Goal: Task Accomplishment & Management: Manage account settings

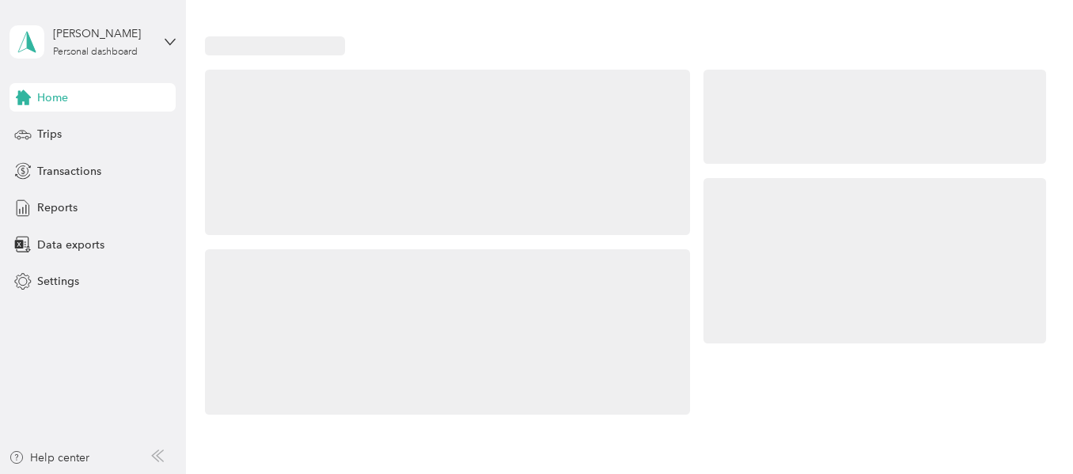
click at [804, 155] on div at bounding box center [875, 117] width 342 height 95
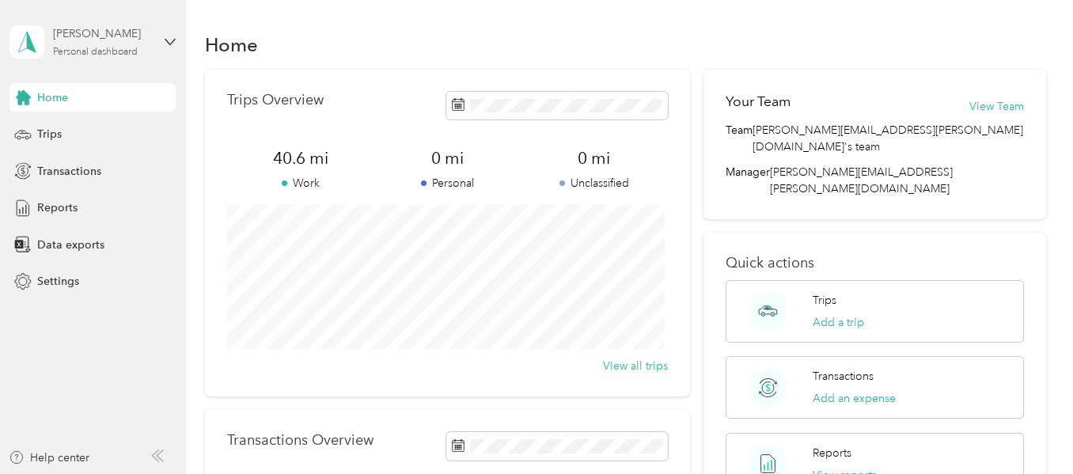
click at [120, 35] on div "[PERSON_NAME]" at bounding box center [102, 33] width 99 height 17
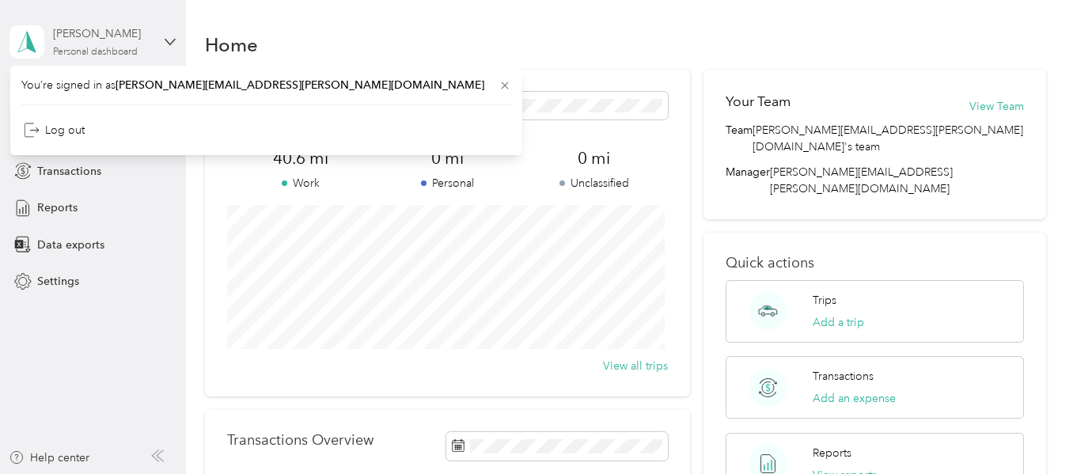
click at [103, 39] on div "[PERSON_NAME]" at bounding box center [102, 33] width 99 height 17
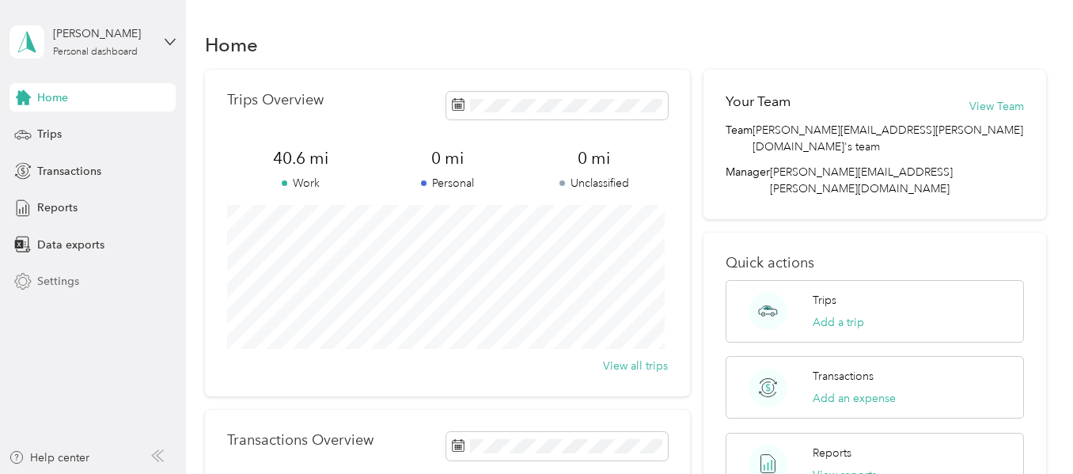
click at [23, 284] on icon at bounding box center [22, 281] width 17 height 17
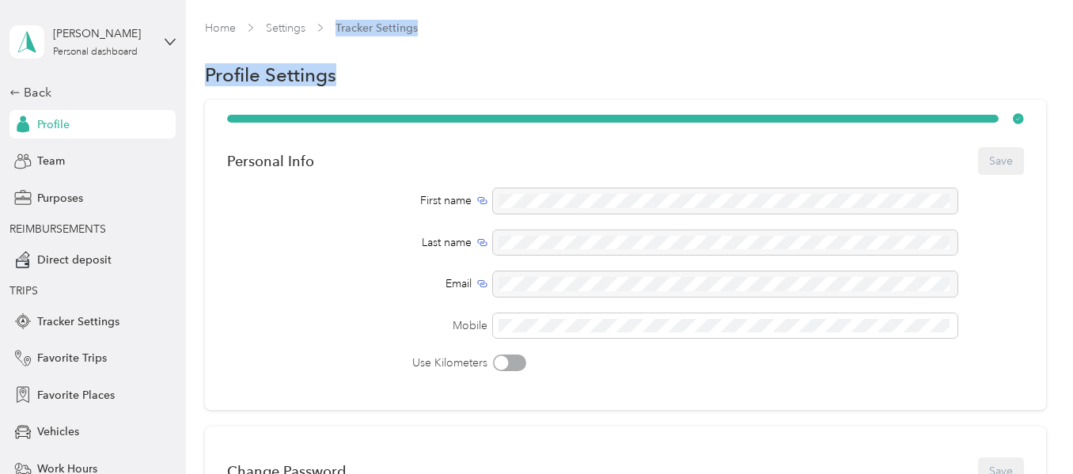
drag, startPoint x: 399, startPoint y: 78, endPoint x: 337, endPoint y: -5, distance: 103.5
click at [337, 0] on html "[PERSON_NAME] Personal dashboard Back Profile Team Purposes REIMBURSEMENTS Dire…" at bounding box center [532, 237] width 1065 height 474
click at [50, 154] on span "Team" at bounding box center [51, 161] width 28 height 17
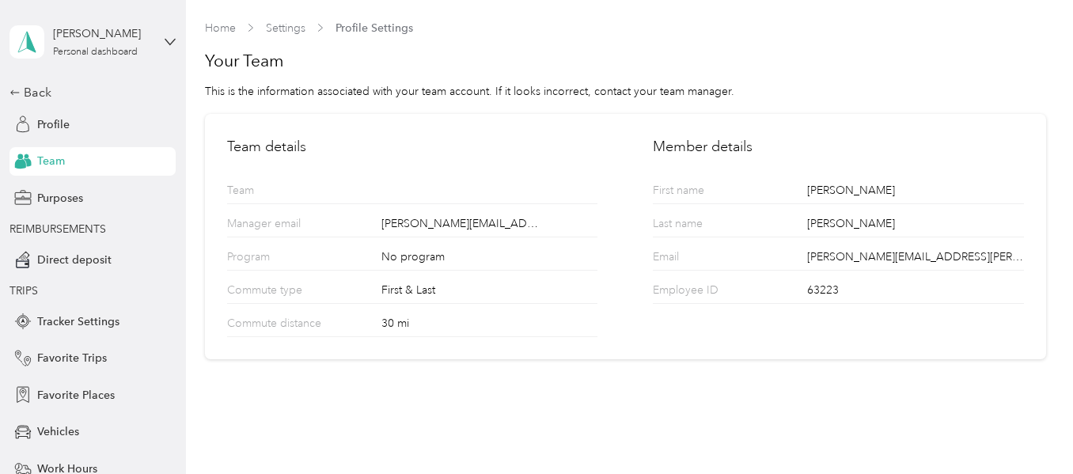
click at [349, 192] on p "Team" at bounding box center [288, 192] width 122 height 21
click at [438, 254] on div "No program" at bounding box center [489, 259] width 216 height 21
click at [74, 268] on span "Direct deposit" at bounding box center [74, 260] width 74 height 17
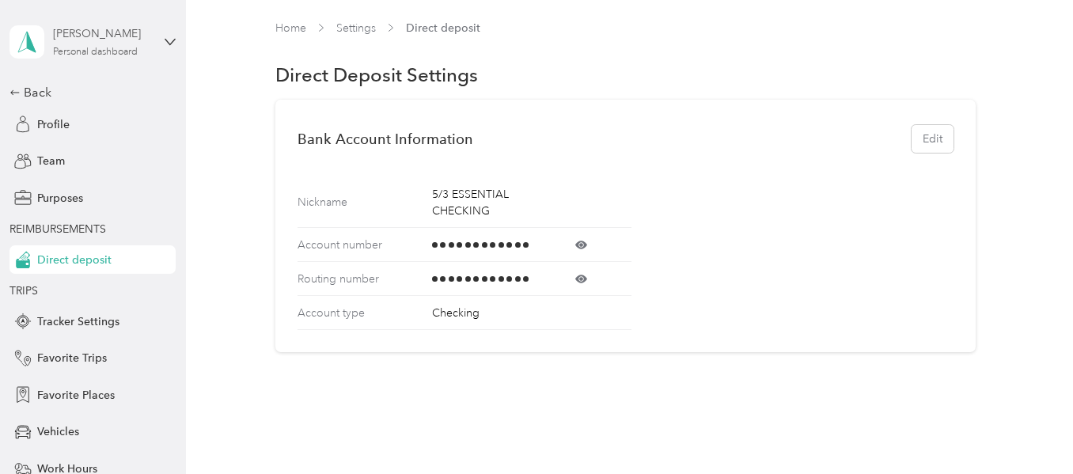
click at [94, 47] on div "Personal dashboard" at bounding box center [95, 51] width 85 height 9
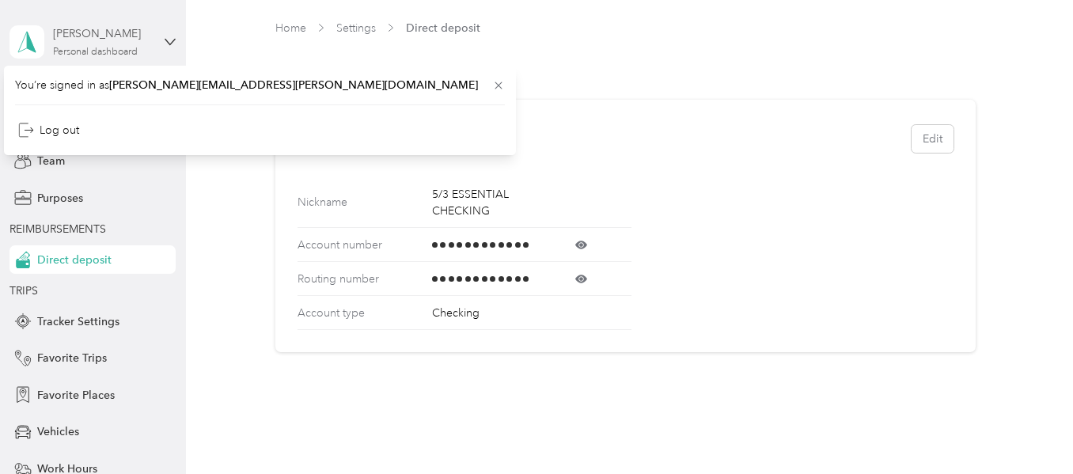
click at [91, 33] on div "[PERSON_NAME]" at bounding box center [102, 33] width 99 height 17
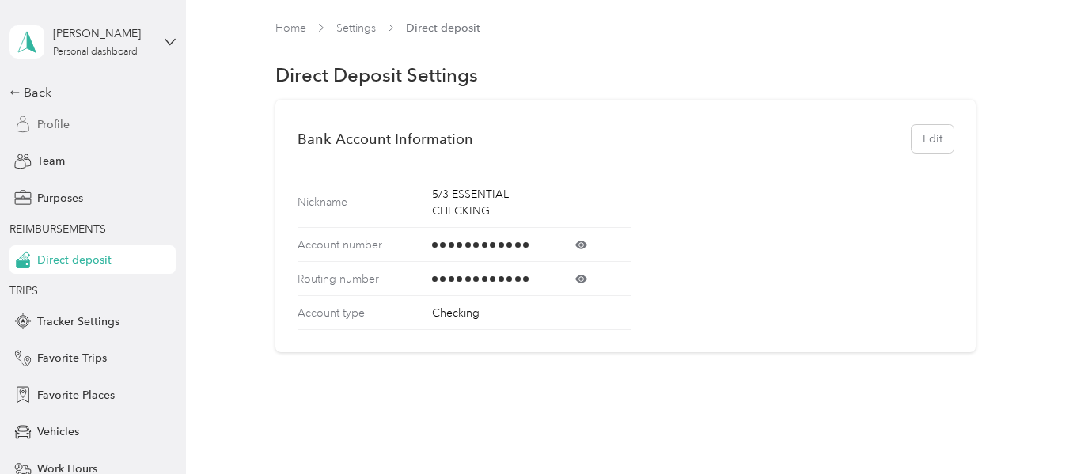
drag, startPoint x: 91, startPoint y: 33, endPoint x: 37, endPoint y: 131, distance: 111.2
click at [37, 131] on div "[PERSON_NAME] Personal dashboard Back Profile Team Purposes REIMBURSEMENTS Dire…" at bounding box center [92, 303] width 166 height 606
click at [37, 131] on span "Profile" at bounding box center [53, 124] width 32 height 17
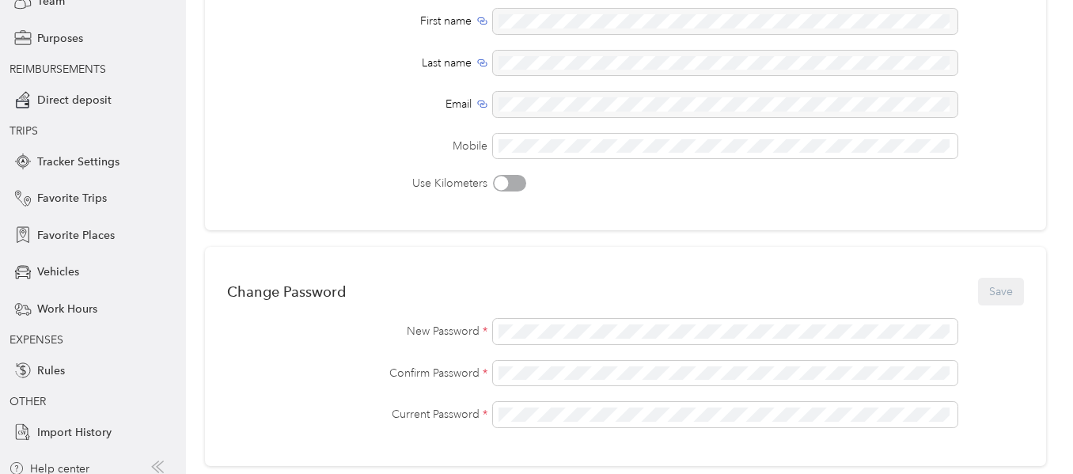
scroll to position [171, 0]
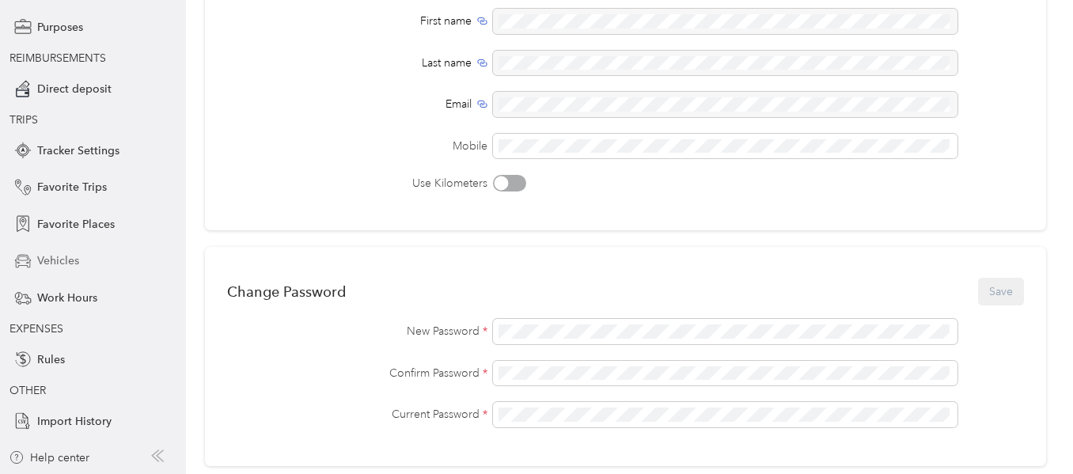
click at [70, 266] on span "Vehicles" at bounding box center [58, 260] width 42 height 17
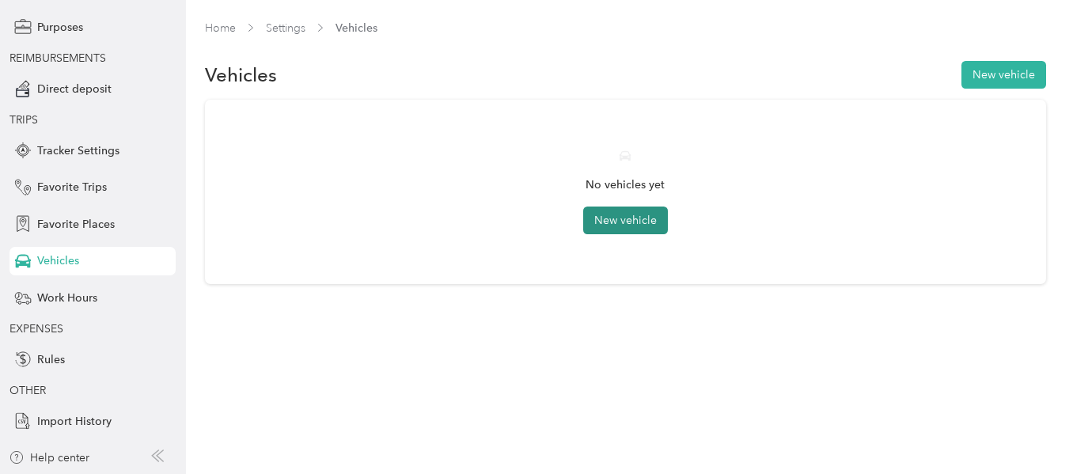
click at [664, 218] on button "New vehicle" at bounding box center [625, 221] width 85 height 28
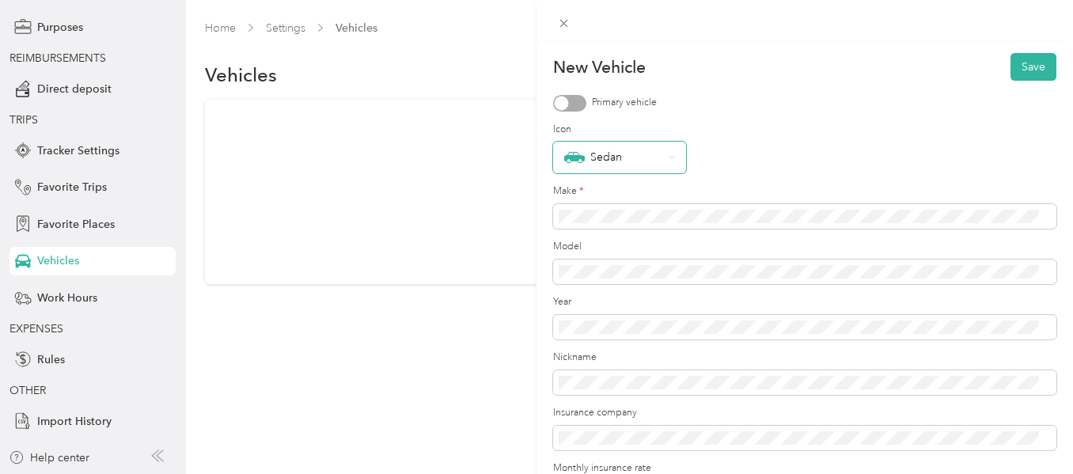
click at [616, 154] on div "Sedan" at bounding box center [613, 157] width 99 height 21
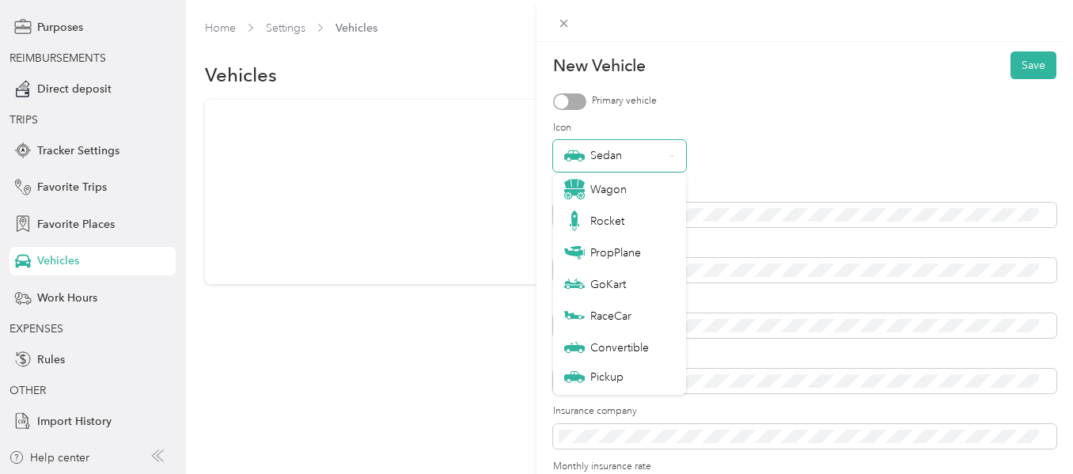
scroll to position [2, 0]
click at [628, 157] on div "Sedan" at bounding box center [613, 155] width 99 height 21
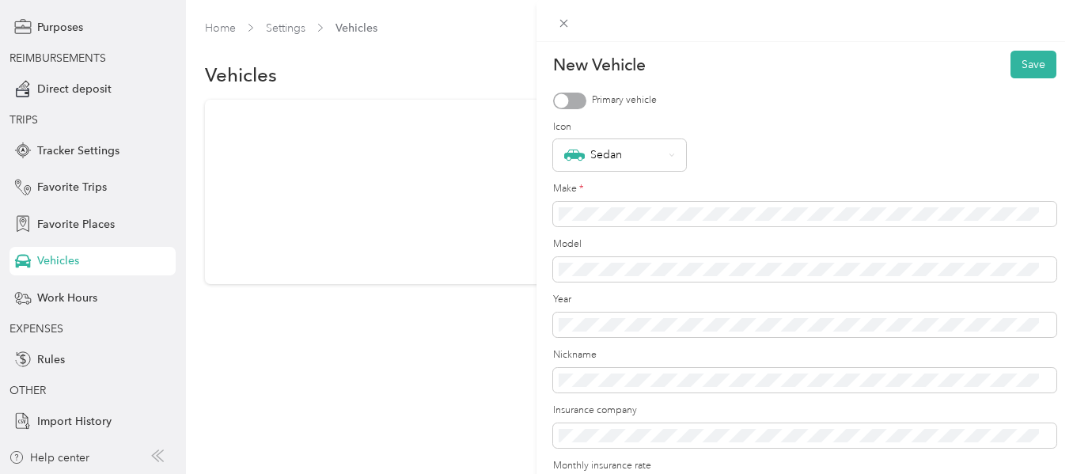
click at [628, 180] on div "Wagon" at bounding box center [619, 179] width 111 height 21
click at [647, 162] on div "Wagon" at bounding box center [613, 155] width 99 height 21
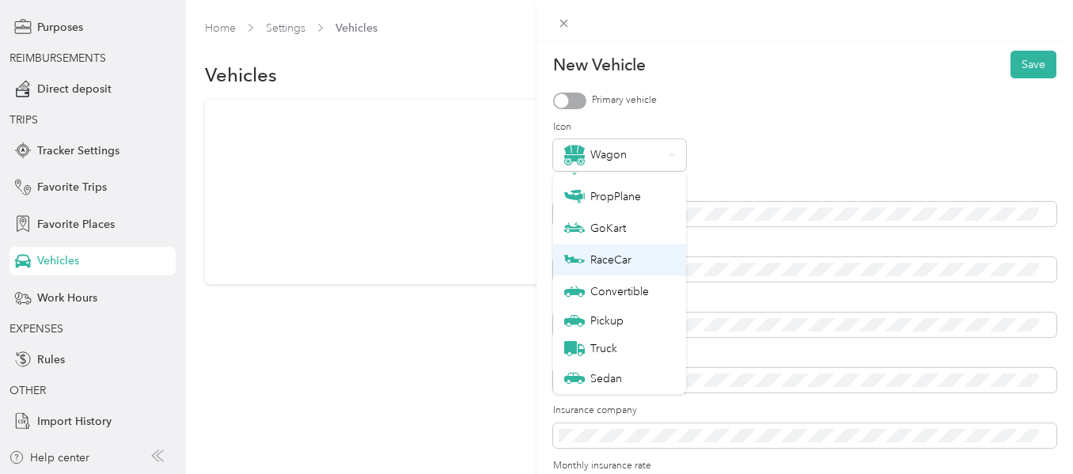
scroll to position [0, 0]
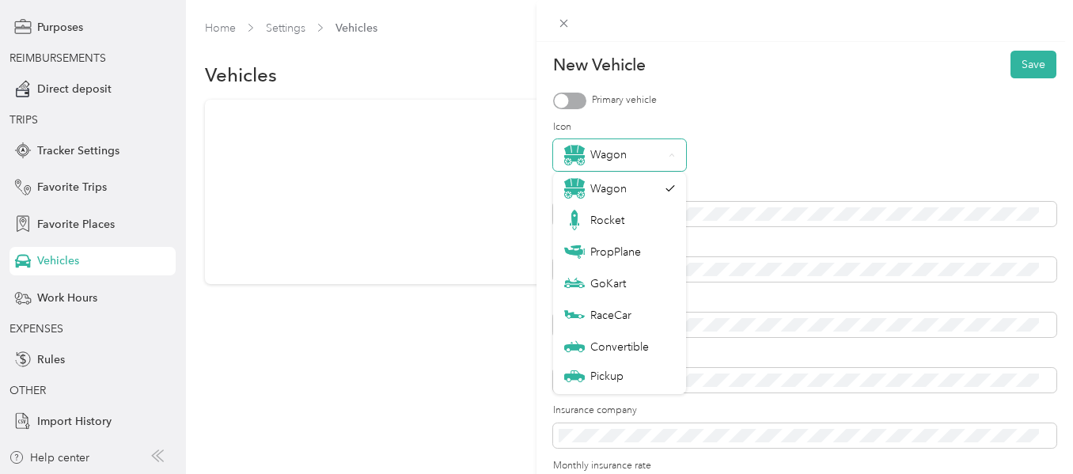
click at [636, 161] on div "Wagon" at bounding box center [613, 155] width 99 height 21
click at [758, 156] on div "Wagon" at bounding box center [804, 155] width 503 height 32
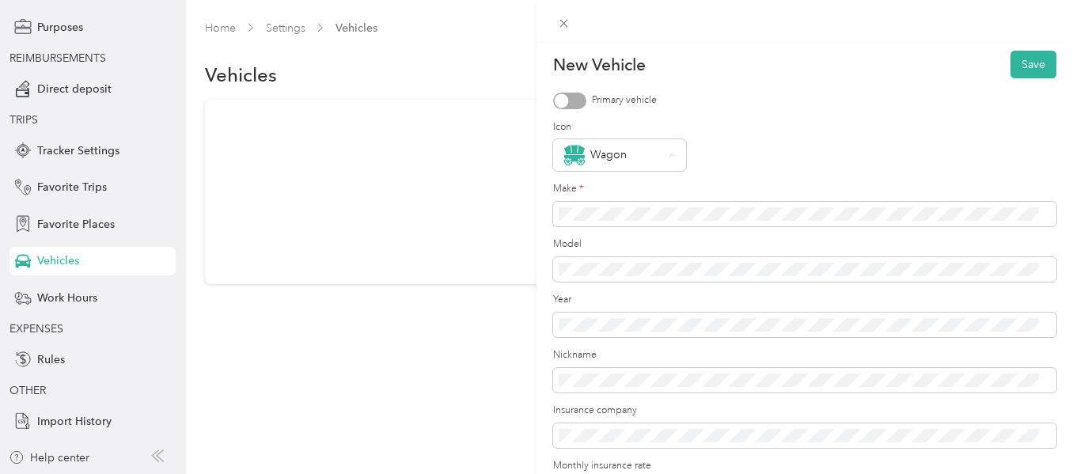
click at [630, 199] on ol "Wagon Rocket PropPlane GoKart RaceCar Convertible Pickup Truck Sedan" at bounding box center [619, 284] width 133 height 222
click at [628, 203] on span at bounding box center [804, 214] width 503 height 25
click at [1015, 69] on button "Save" at bounding box center [1034, 67] width 46 height 28
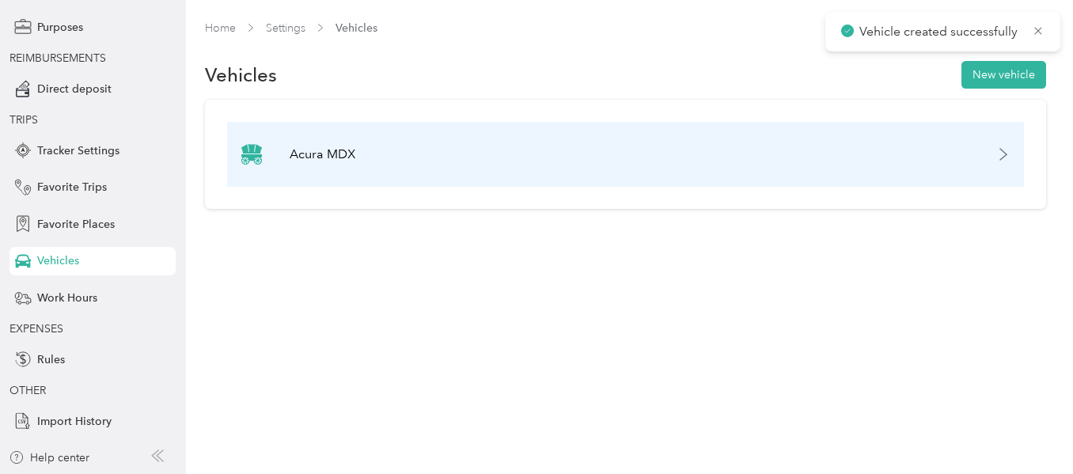
click at [444, 182] on div "Acura MDX" at bounding box center [625, 154] width 796 height 65
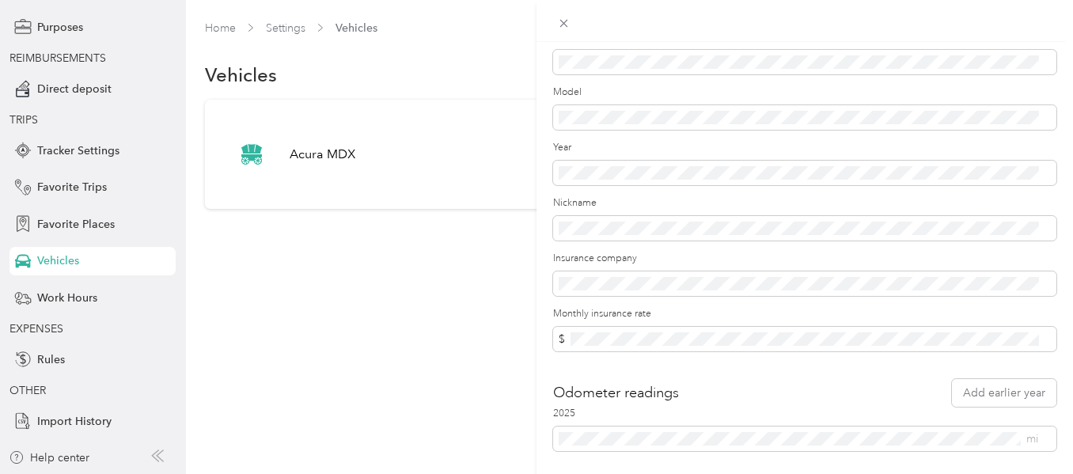
scroll to position [154, 0]
click at [440, 337] on div "Update Vehicle Save Primary vehicle Icon Wagon Make * Model Year Nickname Insur…" at bounding box center [536, 237] width 1073 height 474
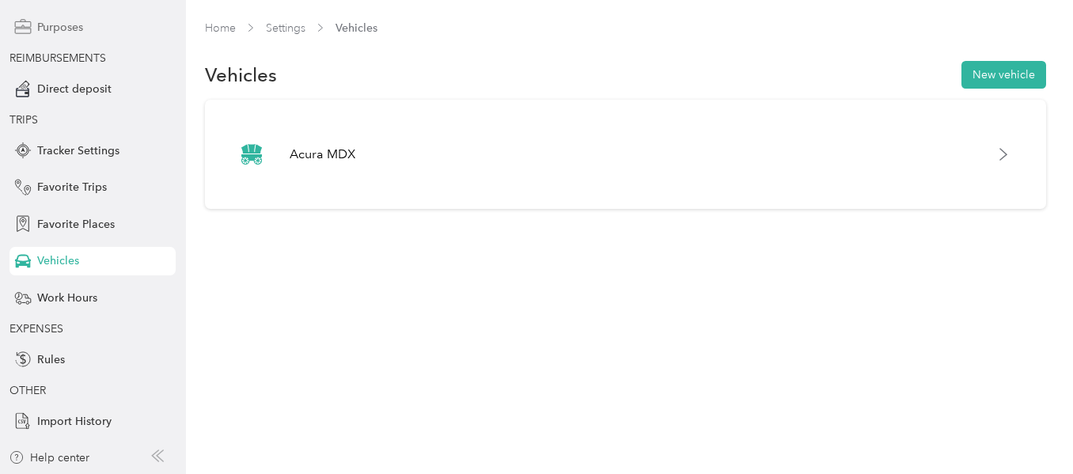
scroll to position [21, 0]
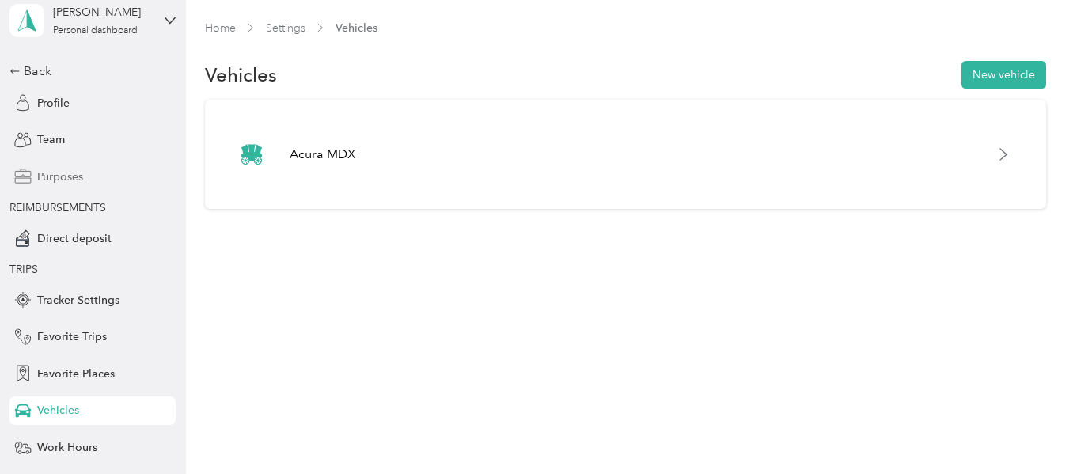
click at [17, 191] on div "Purposes" at bounding box center [92, 176] width 166 height 28
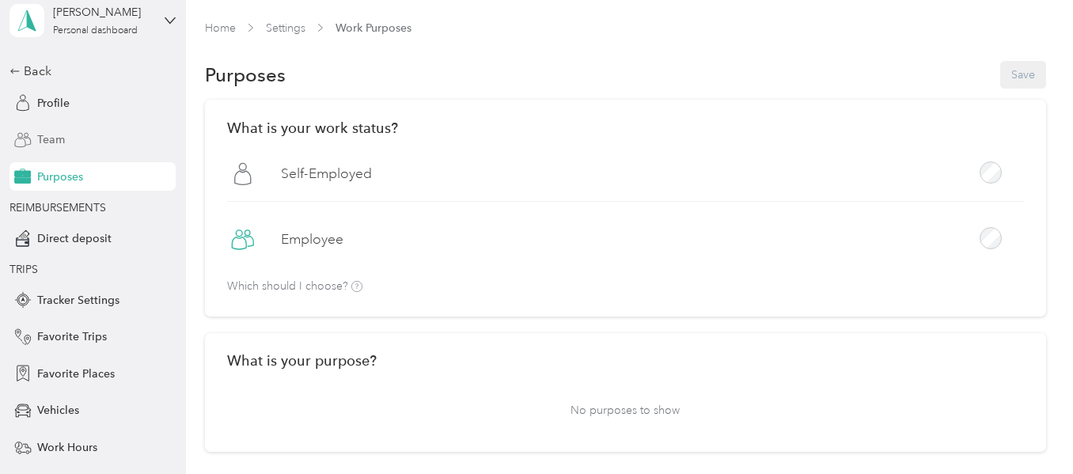
click at [32, 130] on div "Team" at bounding box center [92, 140] width 166 height 28
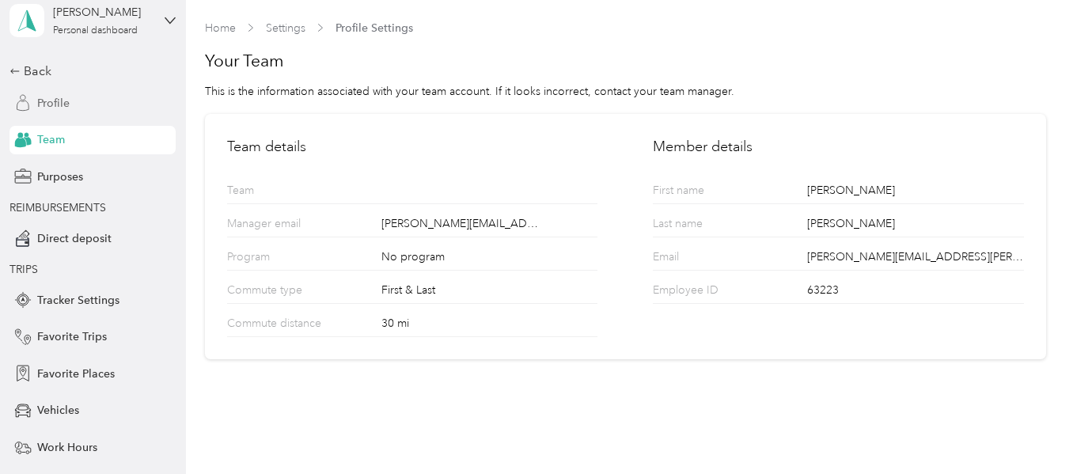
click at [49, 104] on span "Profile" at bounding box center [53, 103] width 32 height 17
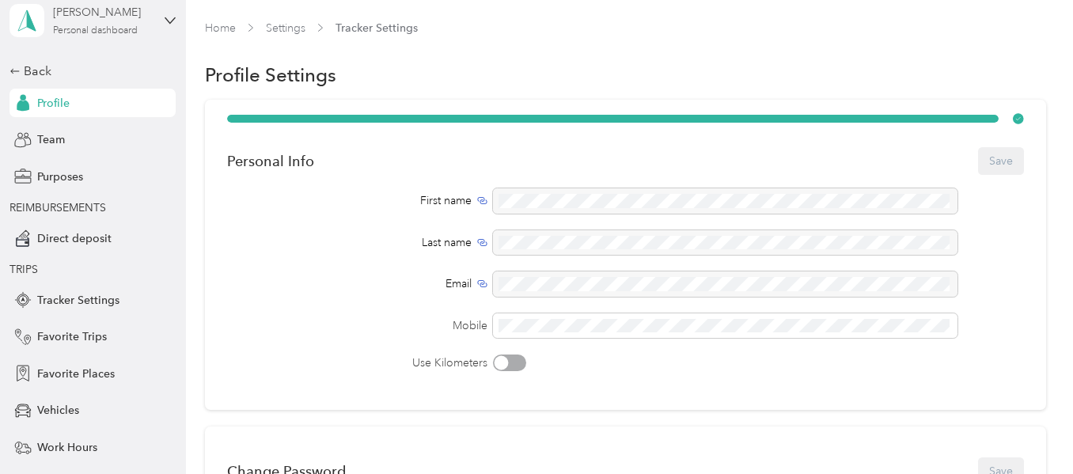
click at [81, 21] on div "[PERSON_NAME]" at bounding box center [102, 12] width 99 height 17
click at [237, 241] on div "Last name" at bounding box center [357, 242] width 260 height 17
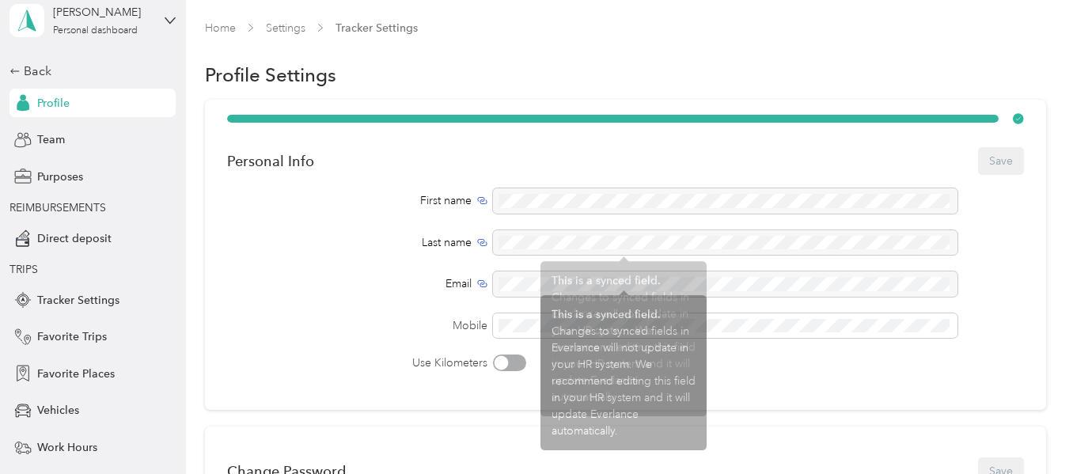
click at [317, 230] on div "Last name" at bounding box center [625, 242] width 796 height 25
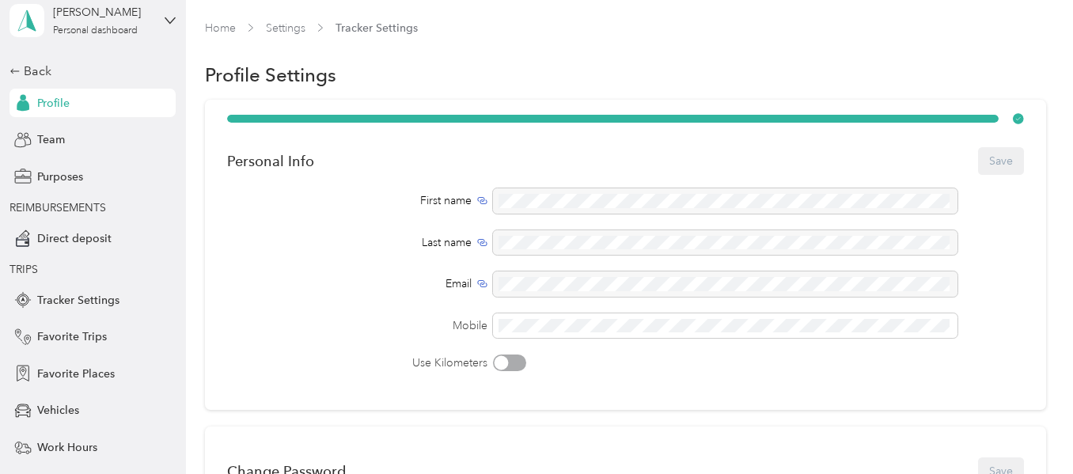
click at [90, 106] on div "Profile" at bounding box center [92, 103] width 166 height 28
click at [75, 19] on div "[PERSON_NAME]" at bounding box center [102, 12] width 99 height 17
click at [245, 340] on div "First name Last name Email Mobile Use Kilometers" at bounding box center [625, 279] width 796 height 183
